Goal: Task Accomplishment & Management: Manage account settings

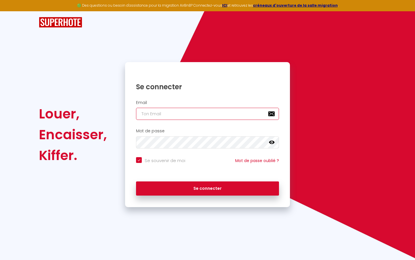
type input "l"
checkbox input "true"
type input "le"
checkbox input "true"
type input "les"
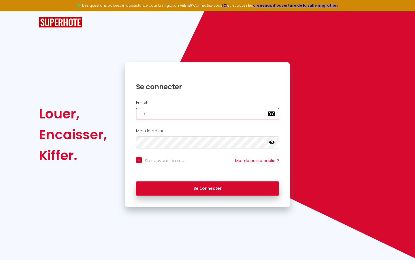
checkbox input "true"
type input "lesp"
checkbox input "true"
type input "lespa"
checkbox input "true"
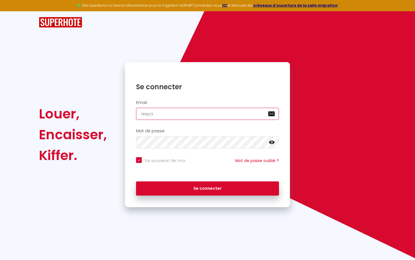
type input "lespac"
checkbox input "true"
type input "lespace"
checkbox input "true"
type input "lespaced"
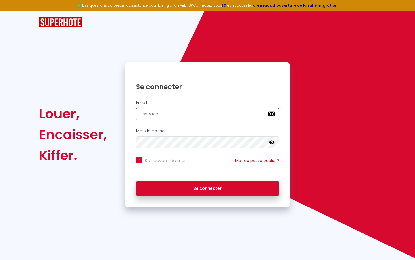
checkbox input "true"
type input "lespacede"
checkbox input "true"
type input "lespacedet"
checkbox input "true"
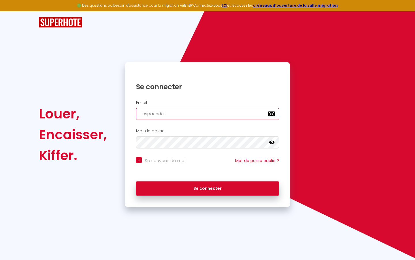
type input "lespacedete"
checkbox input "true"
type input "lespacedeten"
checkbox input "true"
type input "lespacedetent"
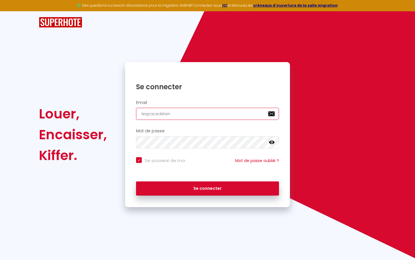
checkbox input "true"
type input "lespacedetente"
checkbox input "true"
type input "lespacedetente@"
checkbox input "true"
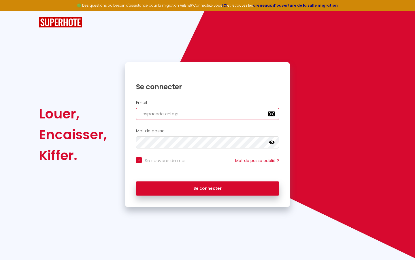
type input "lespacedetente@g"
checkbox input "true"
type input "lespacedetente@gm"
checkbox input "true"
type input "lespacedetente@gma"
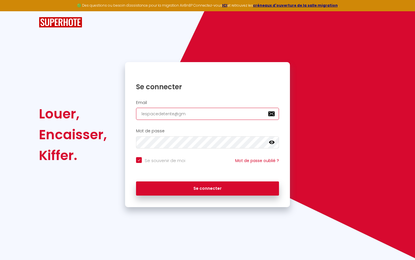
checkbox input "true"
type input "lespacedetente@gmai"
checkbox input "true"
type input "[EMAIL_ADDRESS]"
checkbox input "true"
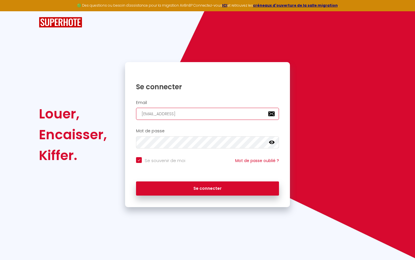
type input "[EMAIL_ADDRESS]."
checkbox input "true"
type input "lespacedetente@gmail.c"
checkbox input "true"
type input "[EMAIL_ADDRESS][DOMAIN_NAME]"
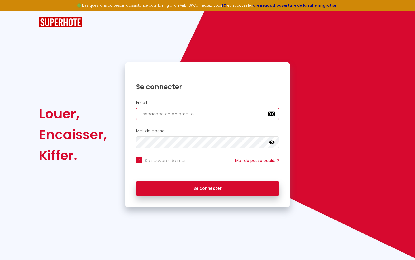
checkbox input "true"
type input "[EMAIL_ADDRESS][DOMAIN_NAME]"
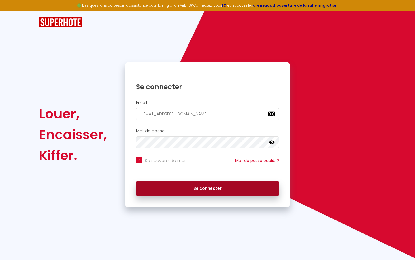
checkbox input "true"
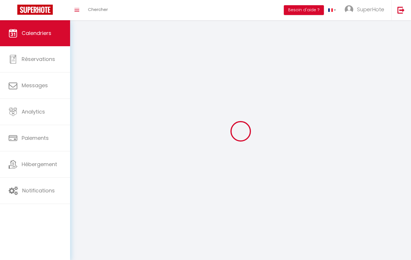
select select
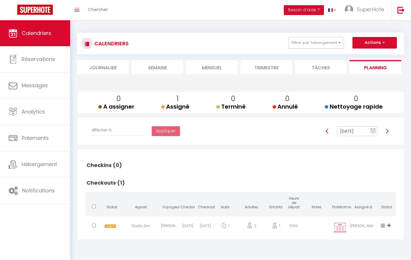
select select "not_cancelled"
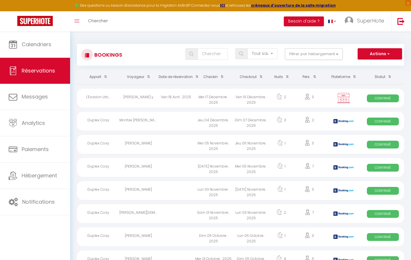
select select "message"
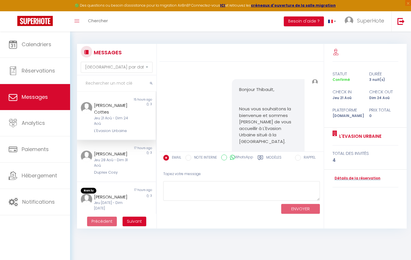
scroll to position [11087, 0]
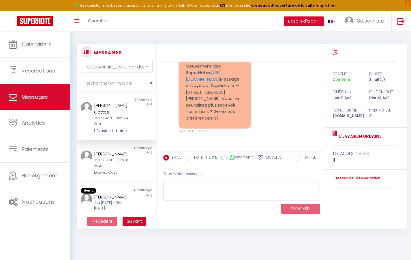
select select "2025"
select select "9"
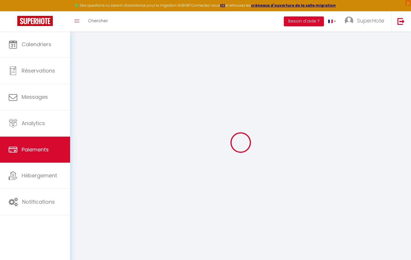
select select "2"
select select "0"
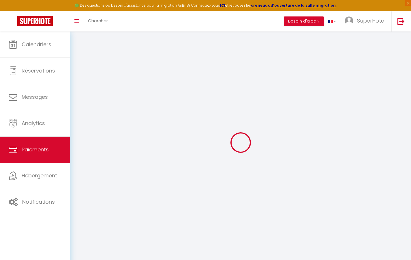
select select "0"
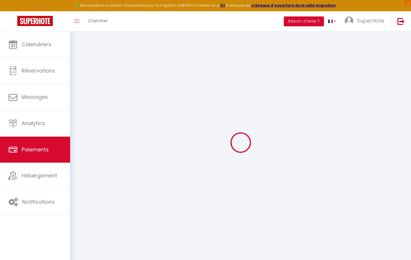
select select "0"
